Goal: Navigation & Orientation: Go to known website

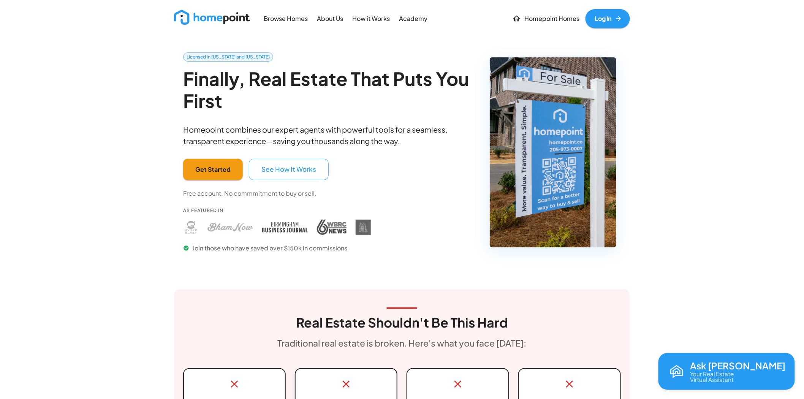
click at [615, 25] on link "Log In" at bounding box center [608, 18] width 44 height 19
click at [343, 21] on p "About Us" at bounding box center [330, 18] width 26 height 9
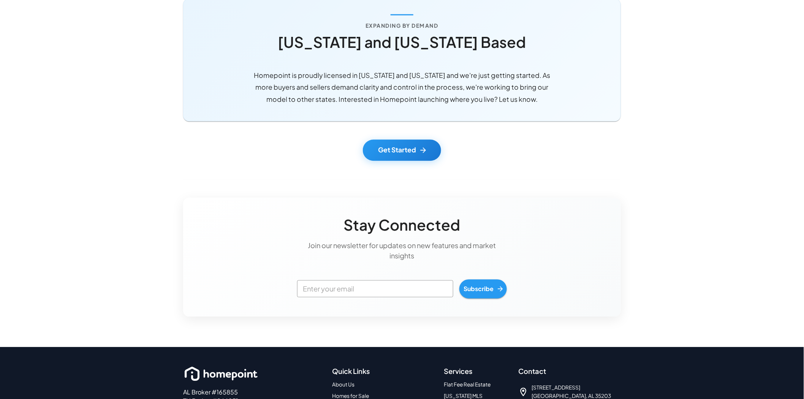
scroll to position [679, 0]
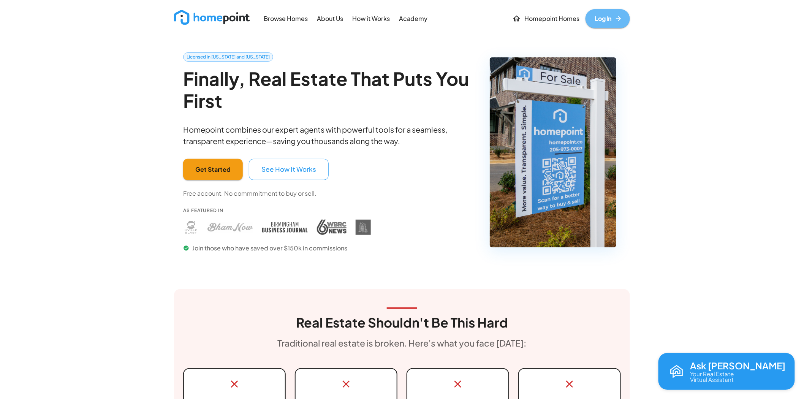
click at [607, 13] on link "Log In" at bounding box center [608, 18] width 44 height 19
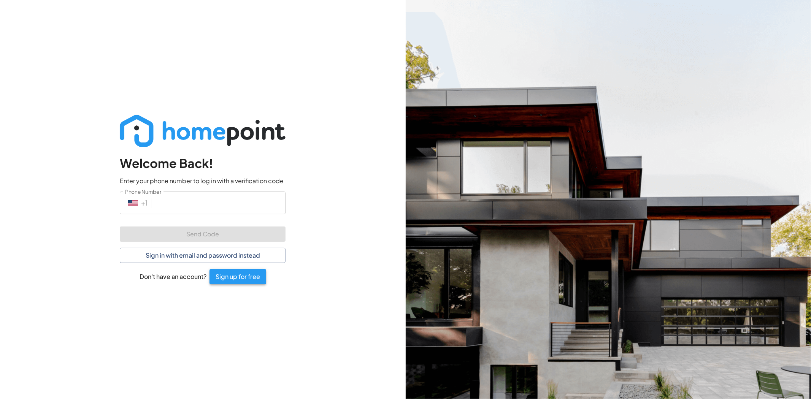
click at [231, 282] on button "Sign up for free" at bounding box center [237, 276] width 57 height 15
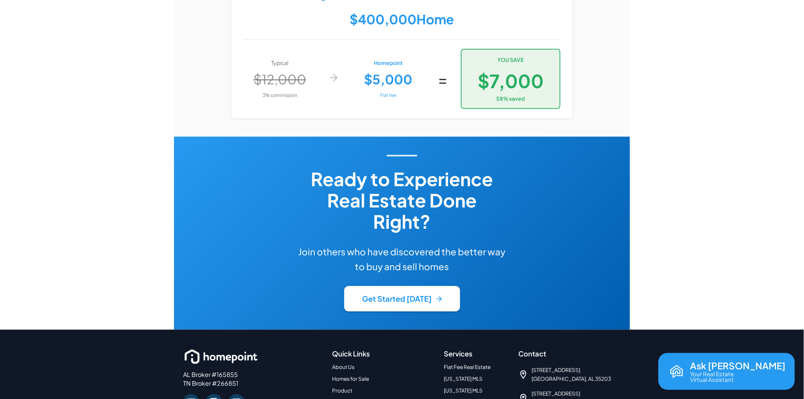
scroll to position [1667, 0]
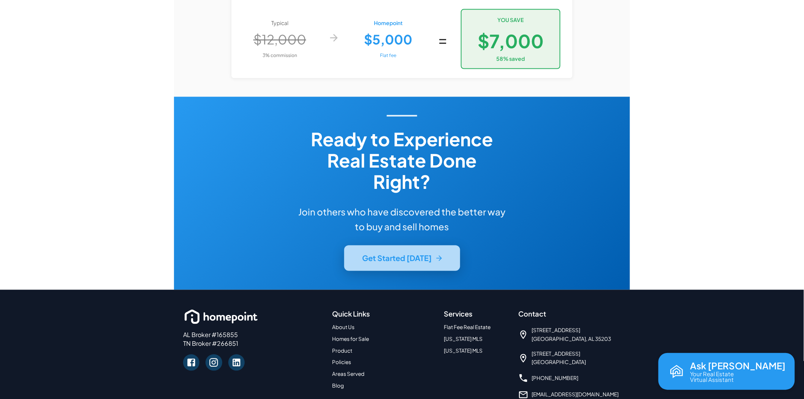
click at [419, 246] on button "Get Started [DATE]" at bounding box center [402, 258] width 116 height 25
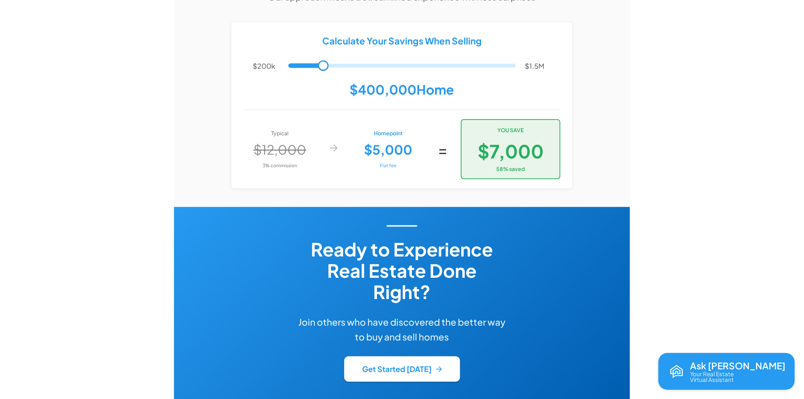
scroll to position [1414, 0]
